Goal: Information Seeking & Learning: Understand process/instructions

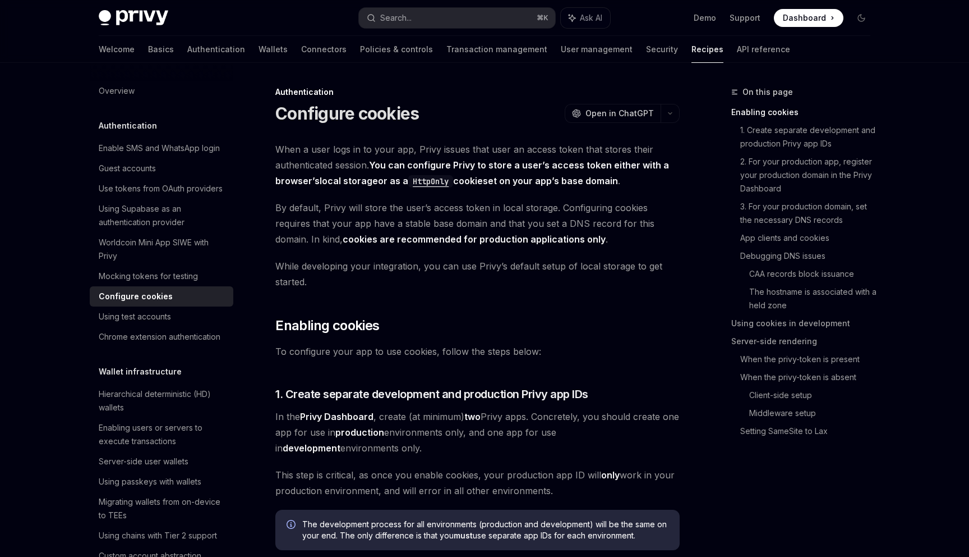
click at [636, 285] on span "While developing your integration, you can use Privy’s default setup of local s…" at bounding box center [477, 273] width 404 height 31
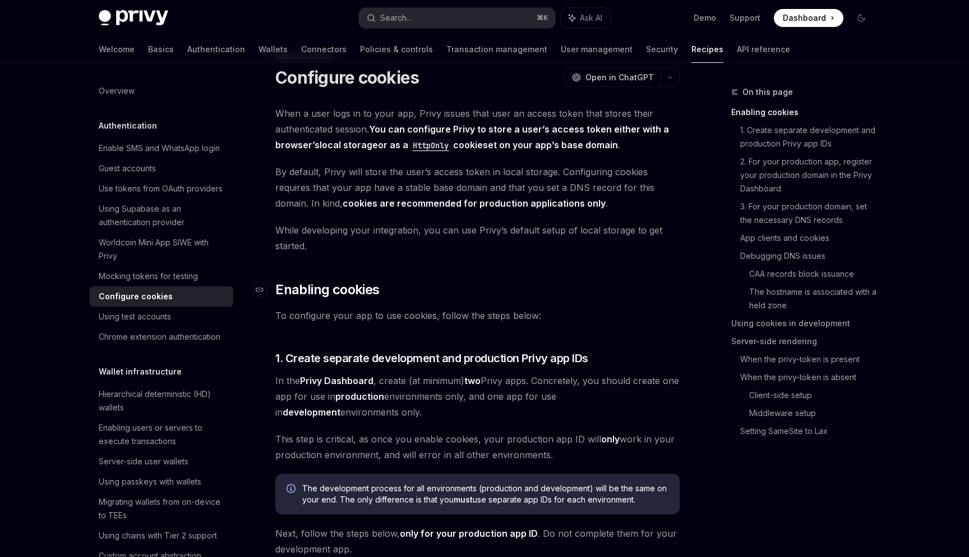
scroll to position [54, 0]
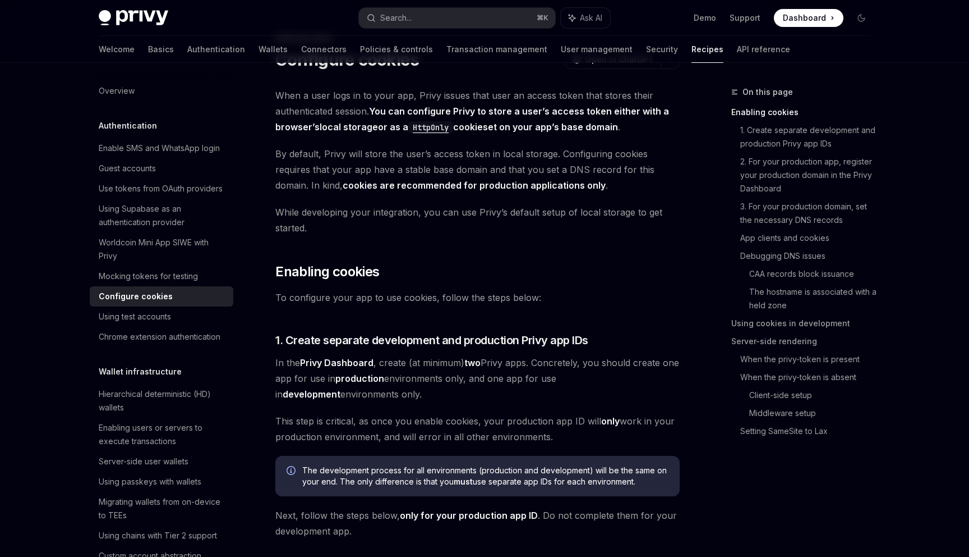
click at [634, 297] on span "To configure your app to use cookies, follow the steps below:" at bounding box center [477, 297] width 404 height 16
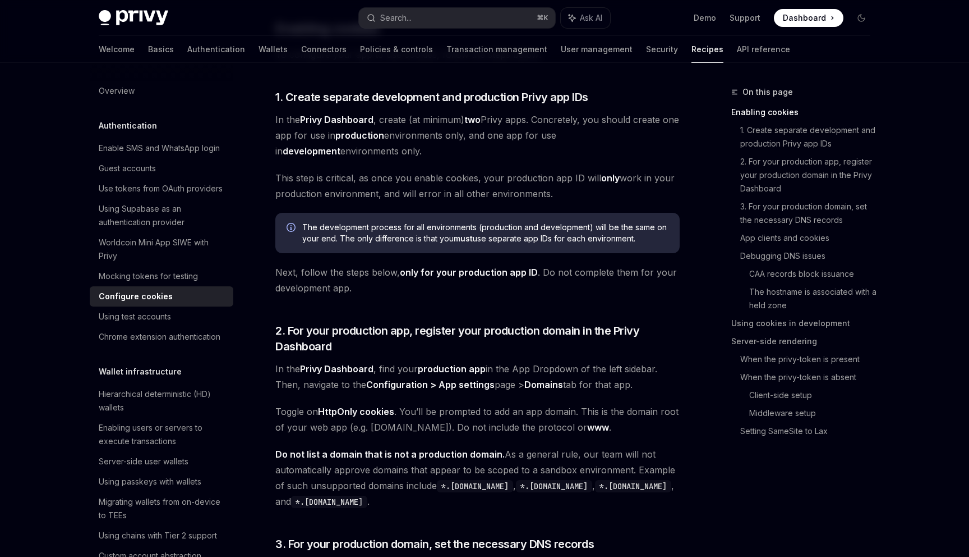
scroll to position [400, 0]
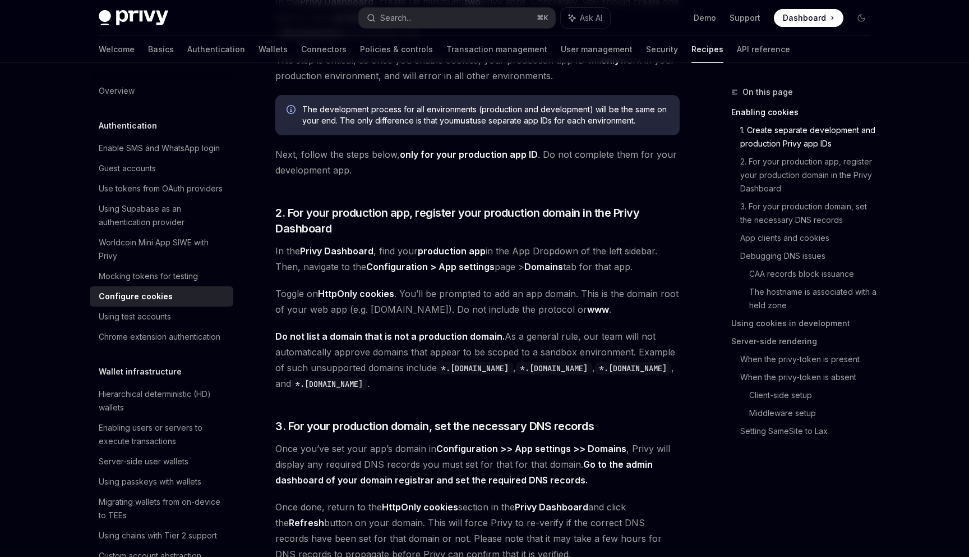
scroll to position [422, 0]
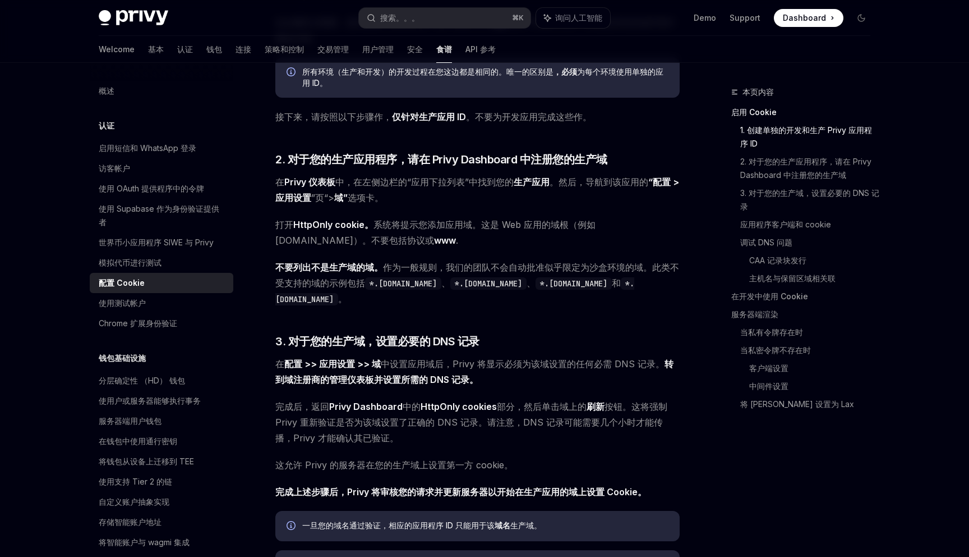
type textarea "*"
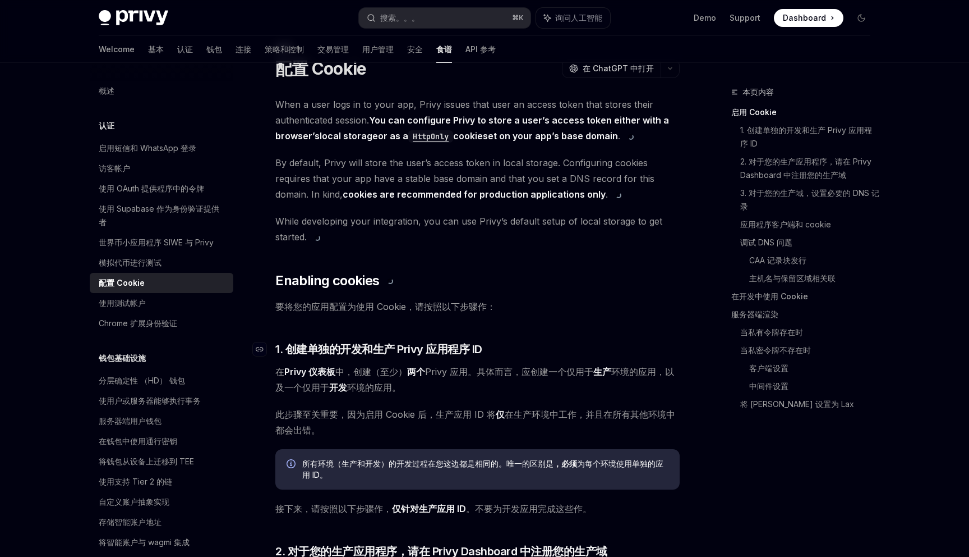
scroll to position [0, 0]
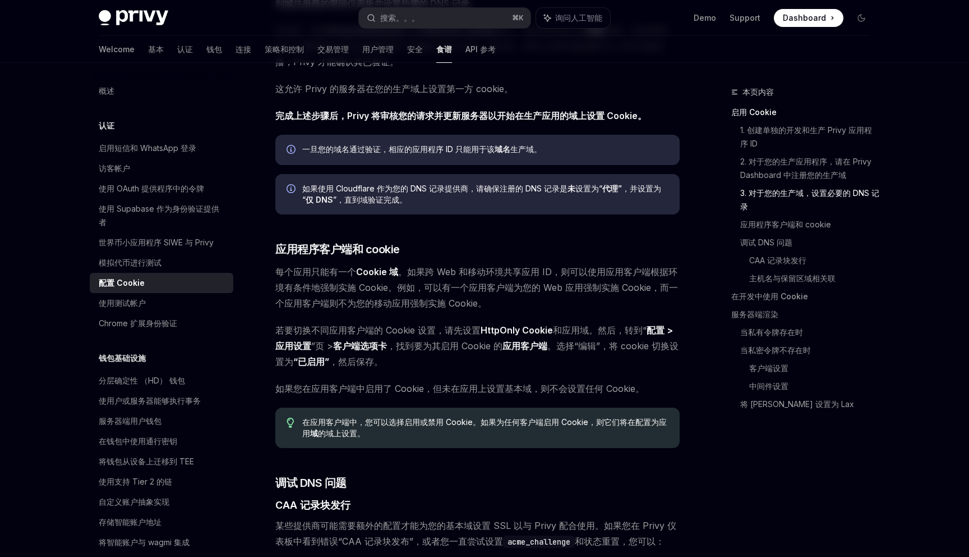
scroll to position [995, 0]
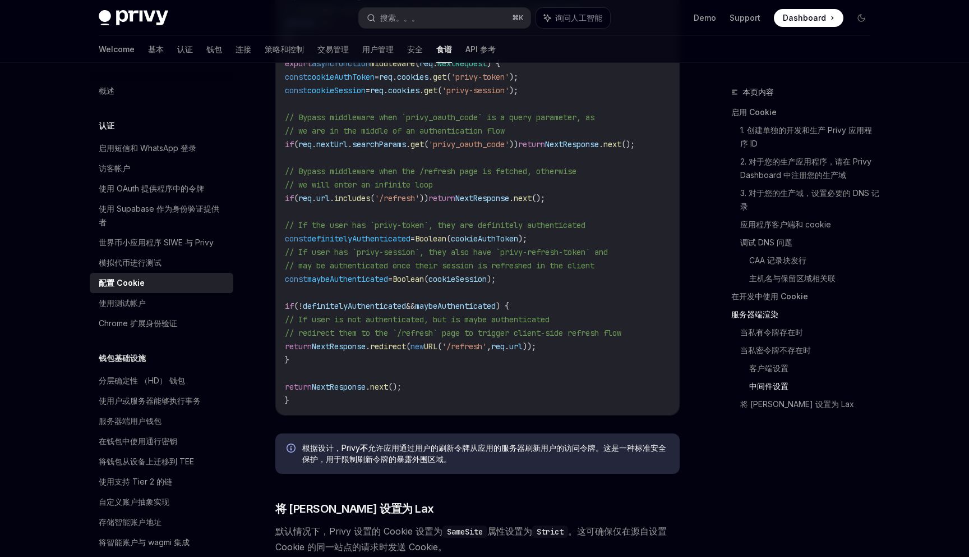
scroll to position [3312, 0]
